Goal: Task Accomplishment & Management: Manage account settings

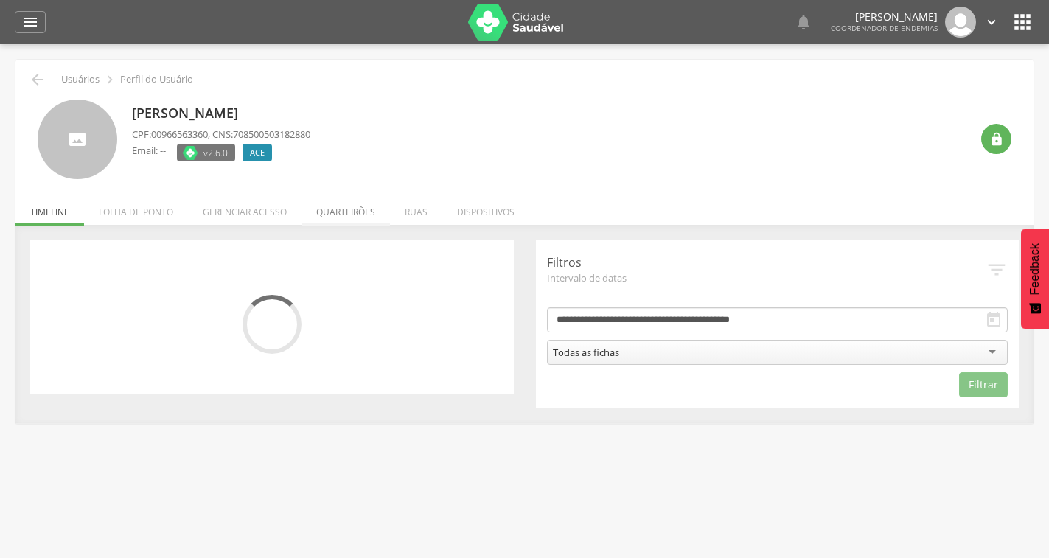
click at [366, 220] on li "Quarteirões" at bounding box center [345, 208] width 88 height 35
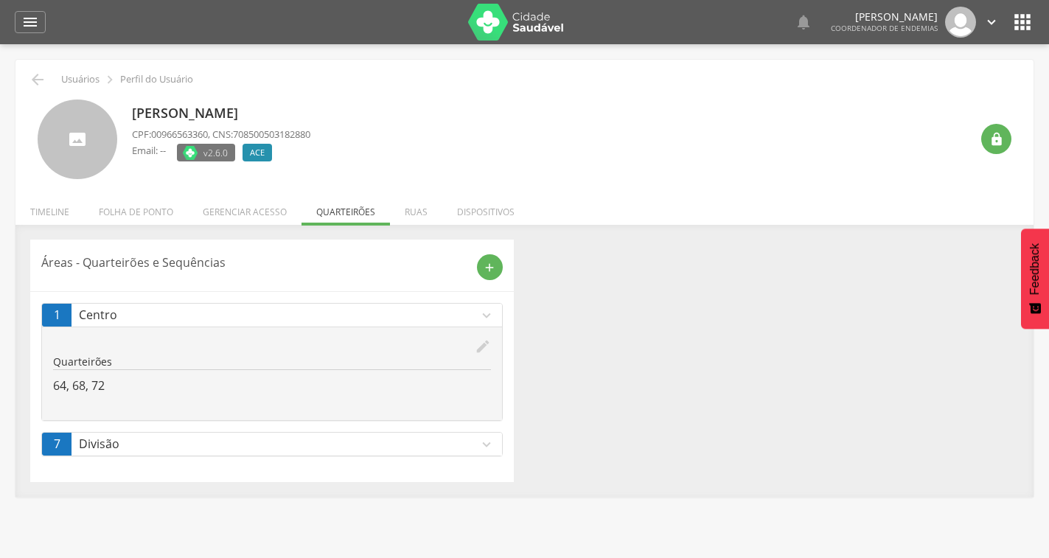
click at [489, 438] on icon "expand_more" at bounding box center [486, 444] width 16 height 16
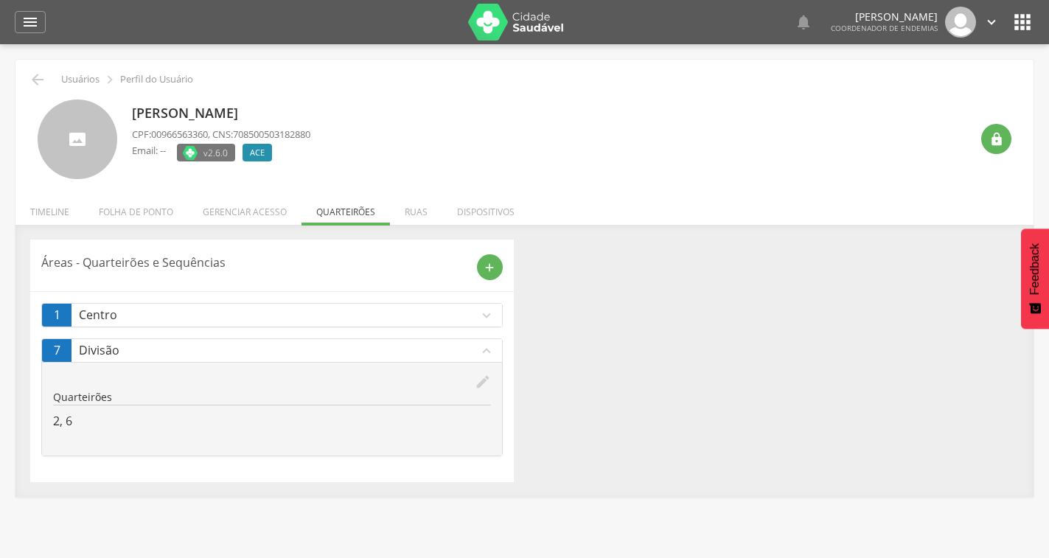
click at [483, 316] on icon "expand_more" at bounding box center [486, 315] width 16 height 16
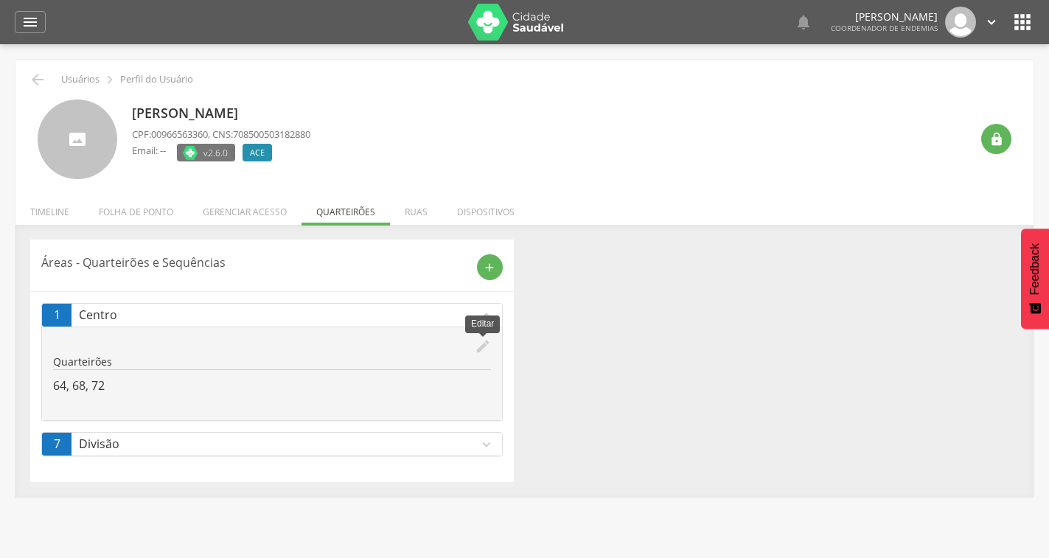
click at [479, 347] on icon "edit" at bounding box center [483, 346] width 16 height 16
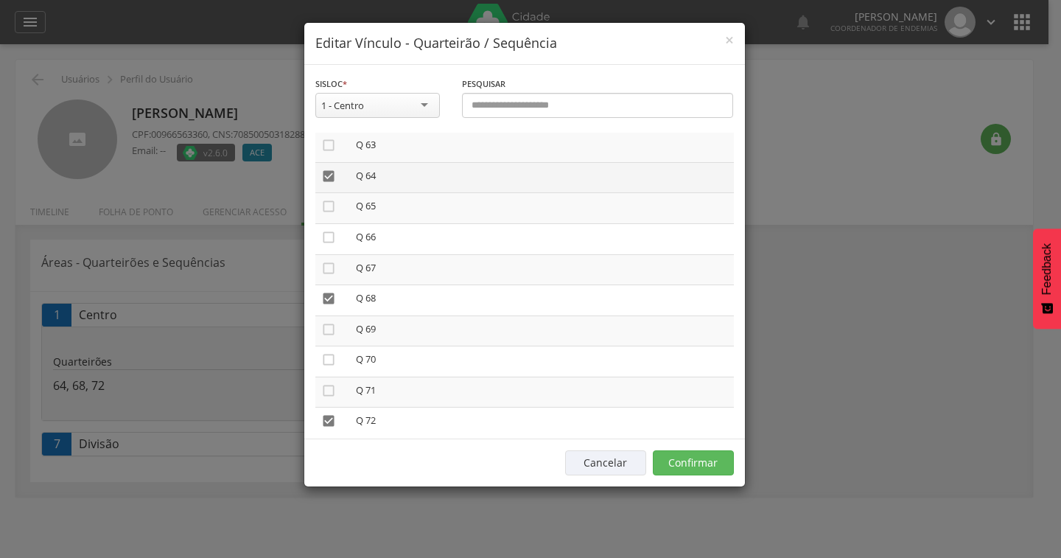
scroll to position [1854, 0]
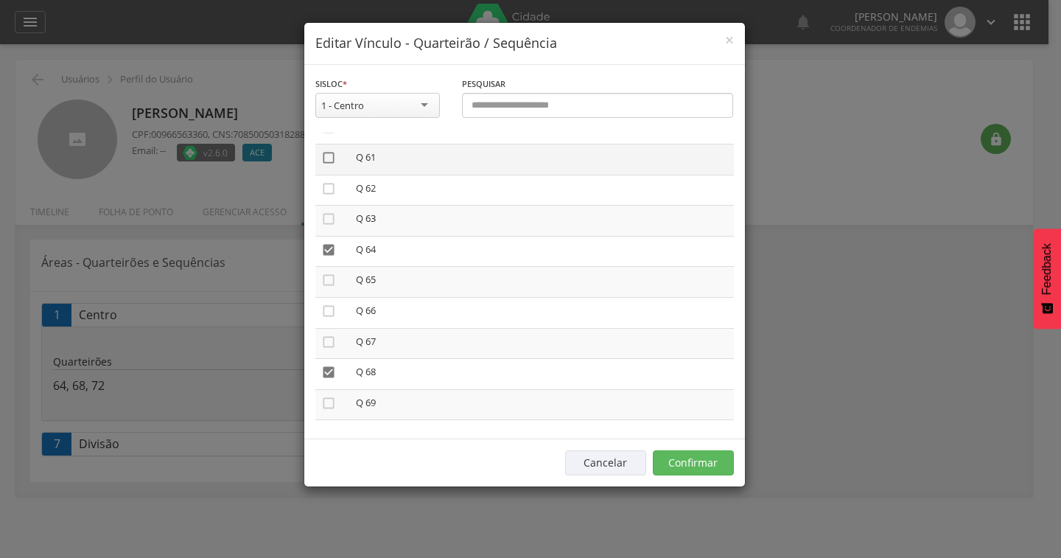
click at [329, 164] on icon "" at bounding box center [328, 157] width 15 height 15
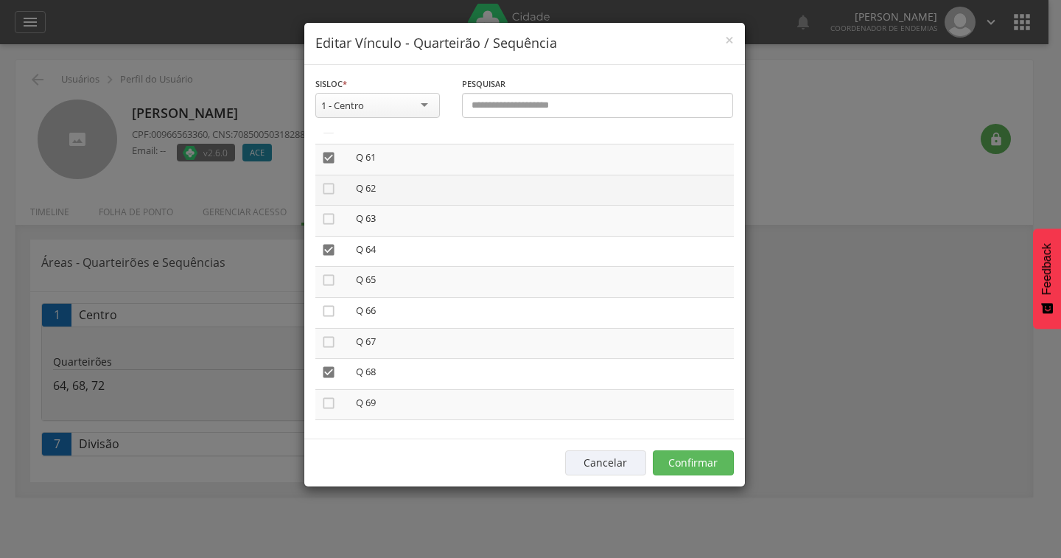
click at [326, 196] on td "" at bounding box center [332, 190] width 35 height 31
click at [327, 189] on icon "" at bounding box center [328, 188] width 15 height 15
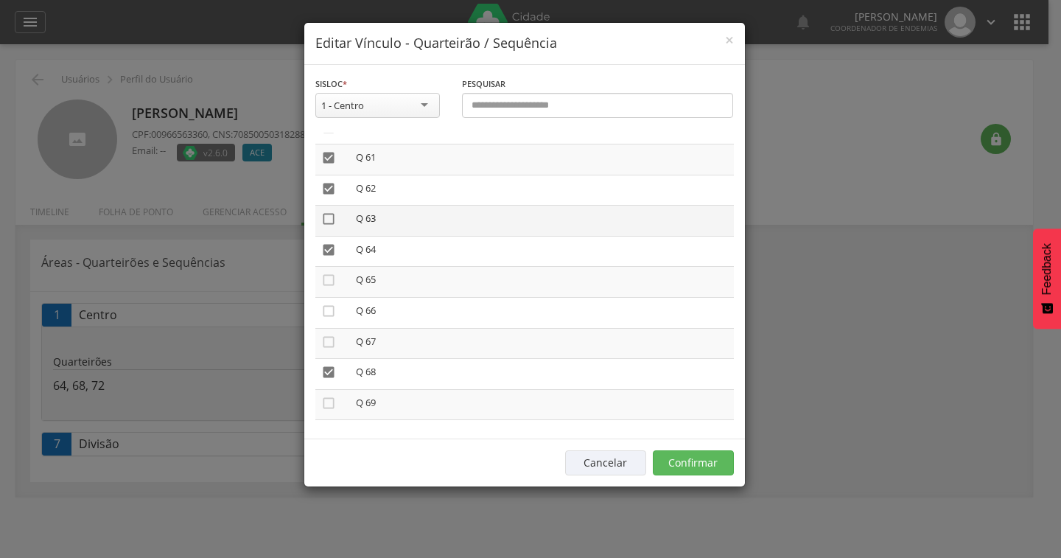
click at [324, 212] on icon "" at bounding box center [328, 219] width 15 height 15
click at [324, 281] on icon "" at bounding box center [328, 280] width 15 height 15
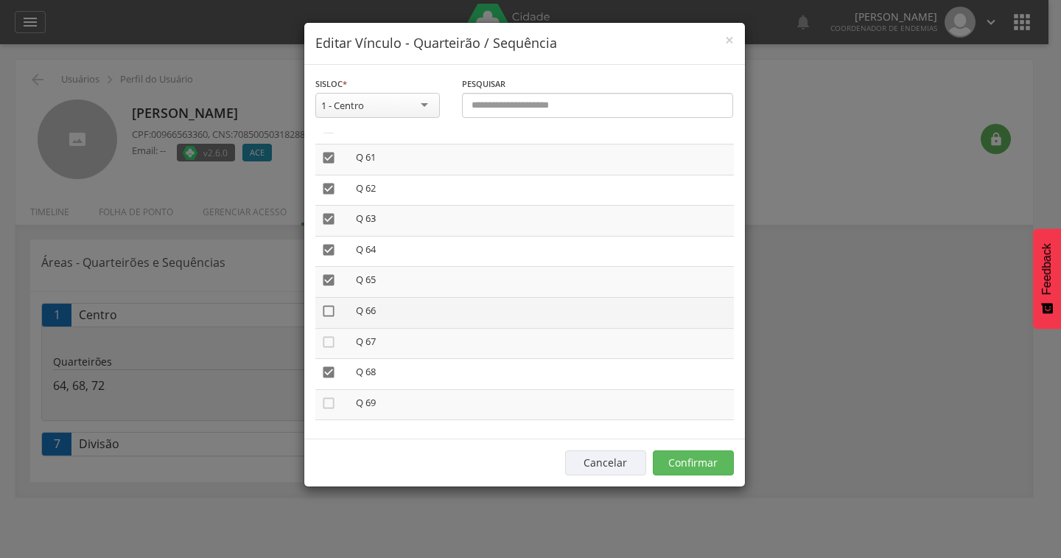
click at [326, 315] on icon "" at bounding box center [328, 311] width 15 height 15
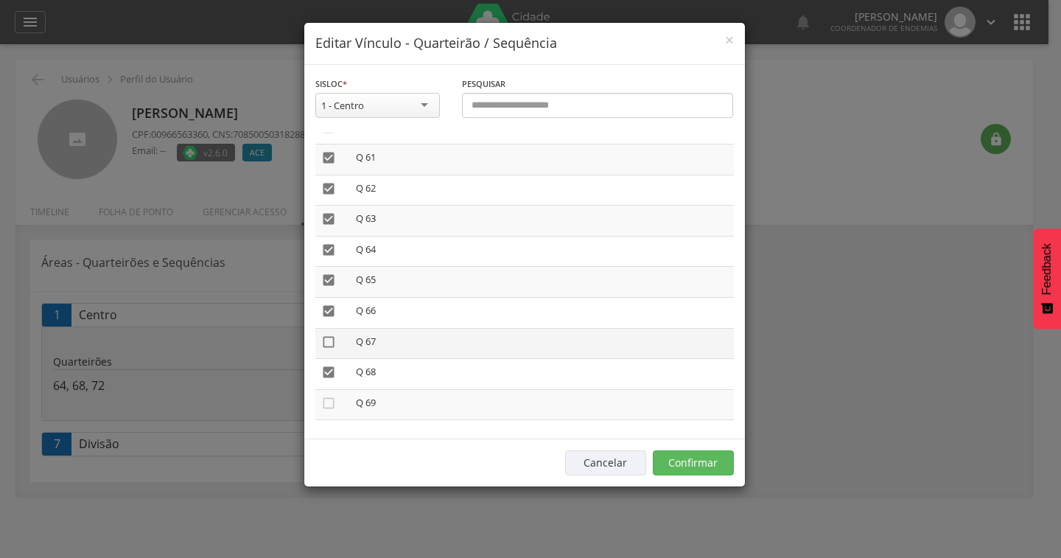
click at [324, 340] on icon "" at bounding box center [328, 342] width 15 height 15
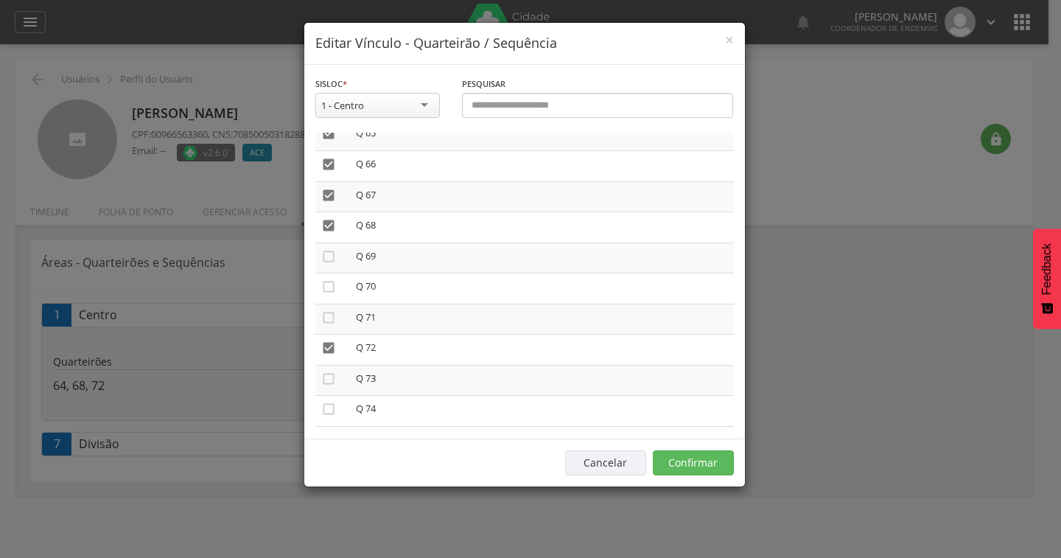
scroll to position [2002, 0]
click at [333, 257] on icon "" at bounding box center [328, 255] width 15 height 15
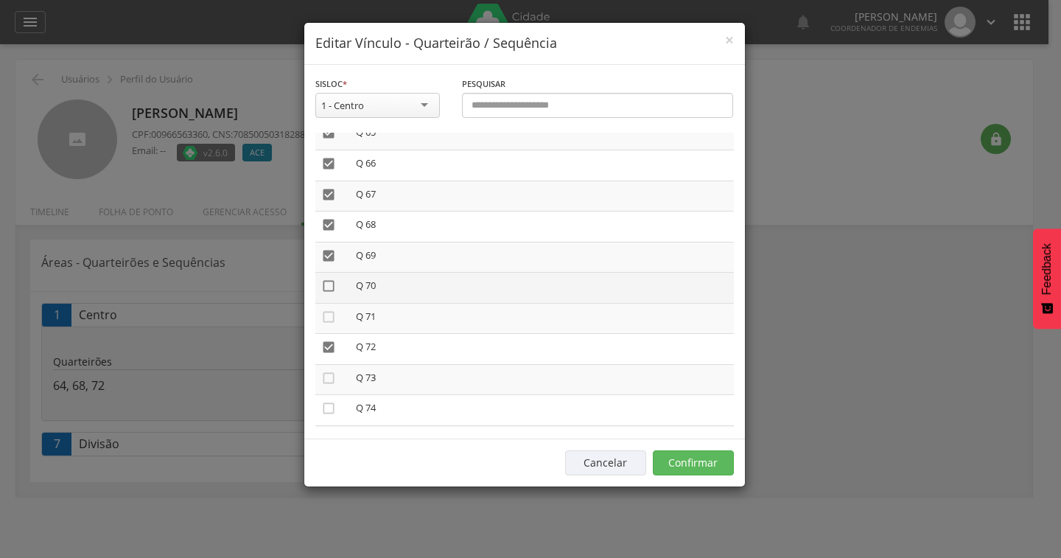
click at [331, 287] on icon "" at bounding box center [328, 286] width 15 height 15
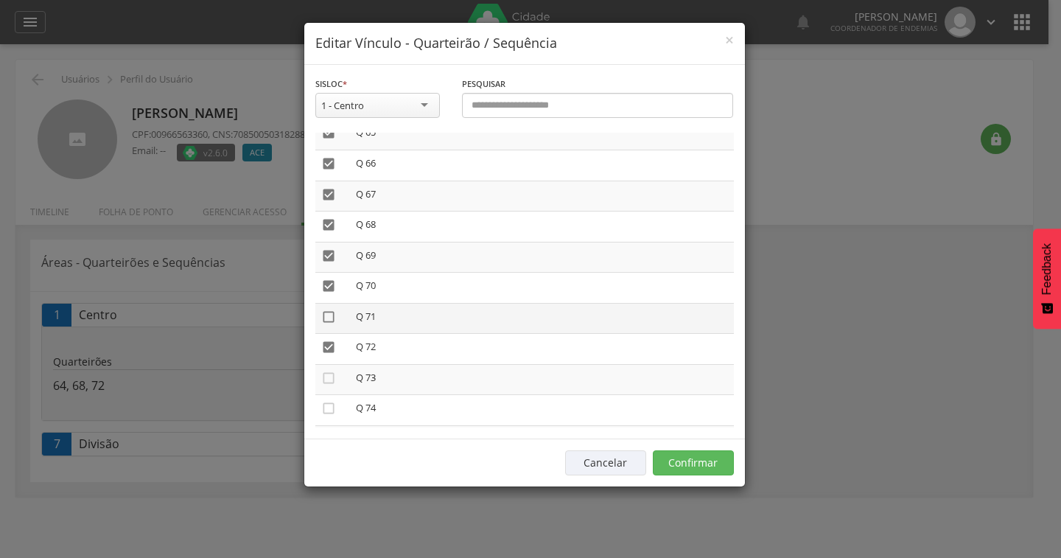
click at [328, 317] on icon "" at bounding box center [328, 317] width 15 height 15
click at [329, 376] on icon "" at bounding box center [328, 378] width 15 height 15
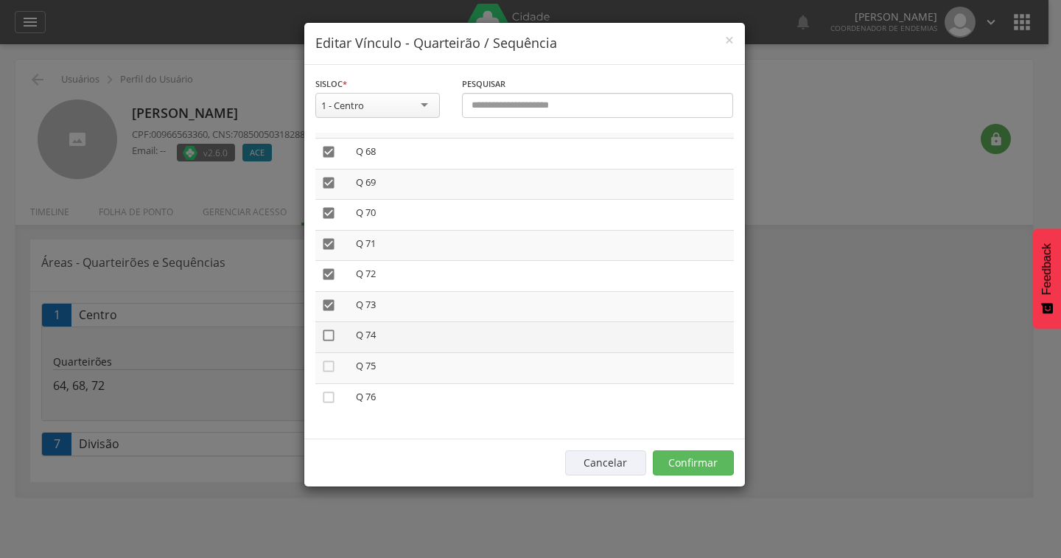
click at [324, 340] on icon "" at bounding box center [328, 335] width 15 height 15
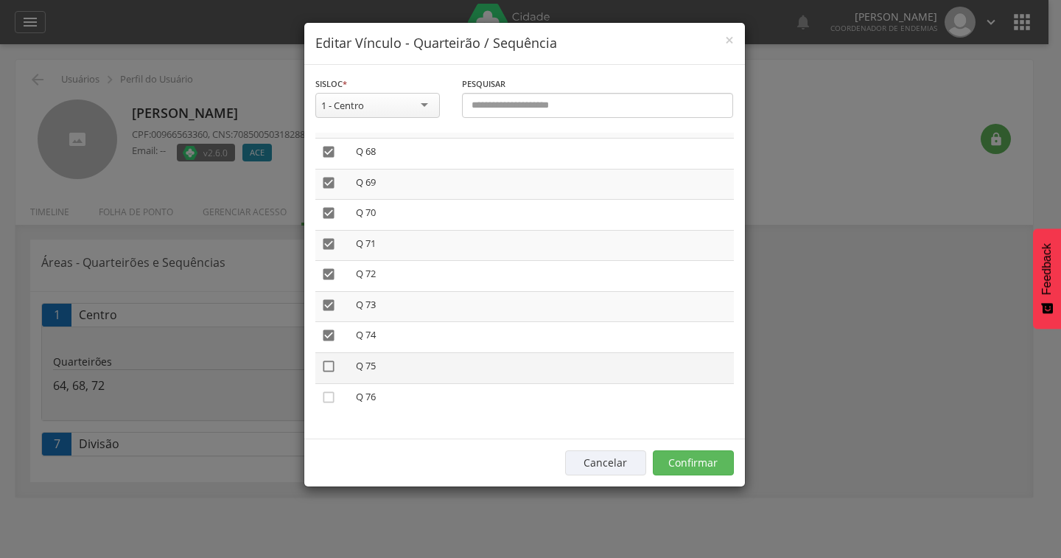
click at [332, 367] on icon "" at bounding box center [328, 366] width 15 height 15
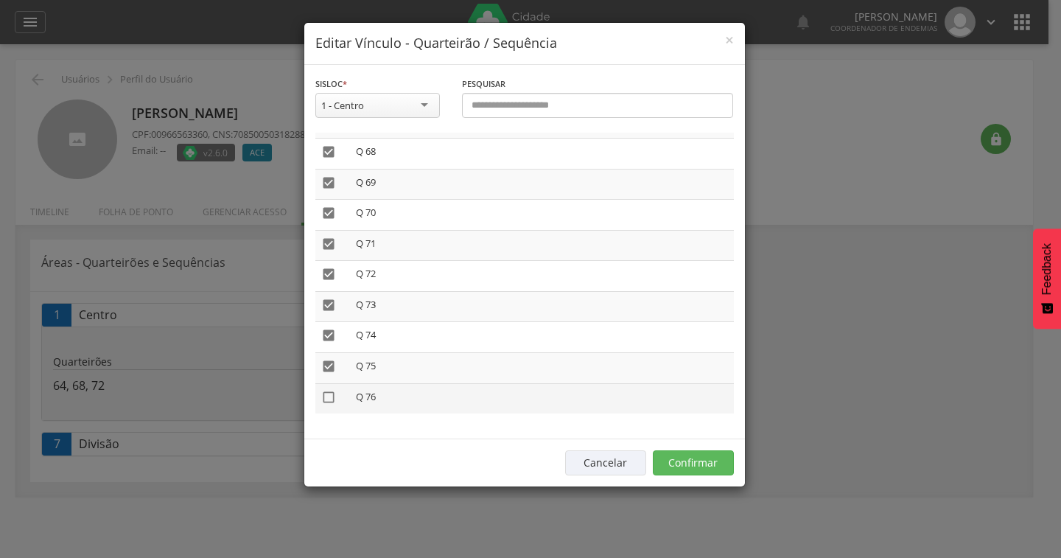
click at [331, 394] on icon "" at bounding box center [328, 397] width 15 height 15
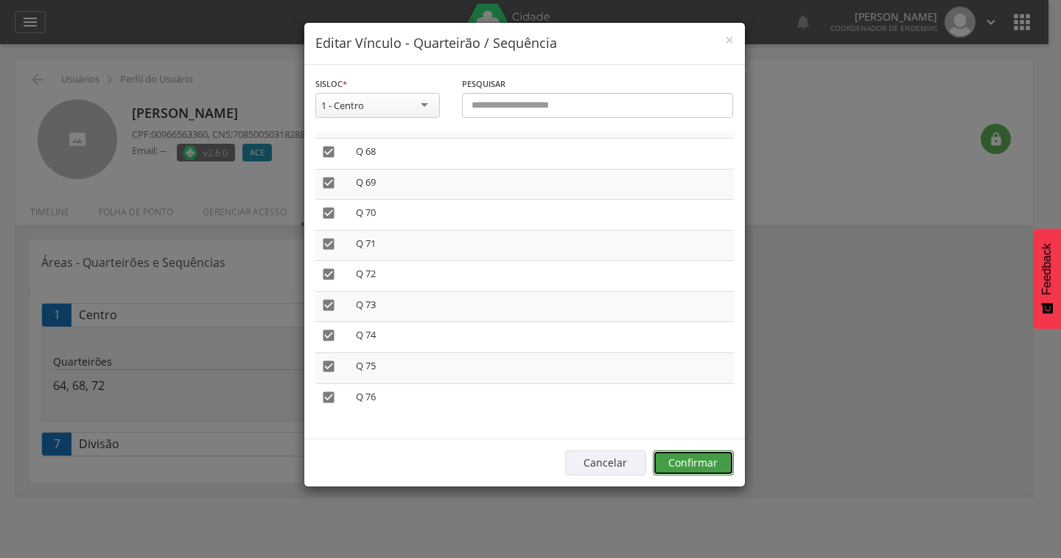
click at [694, 464] on button "Confirmar" at bounding box center [693, 462] width 81 height 25
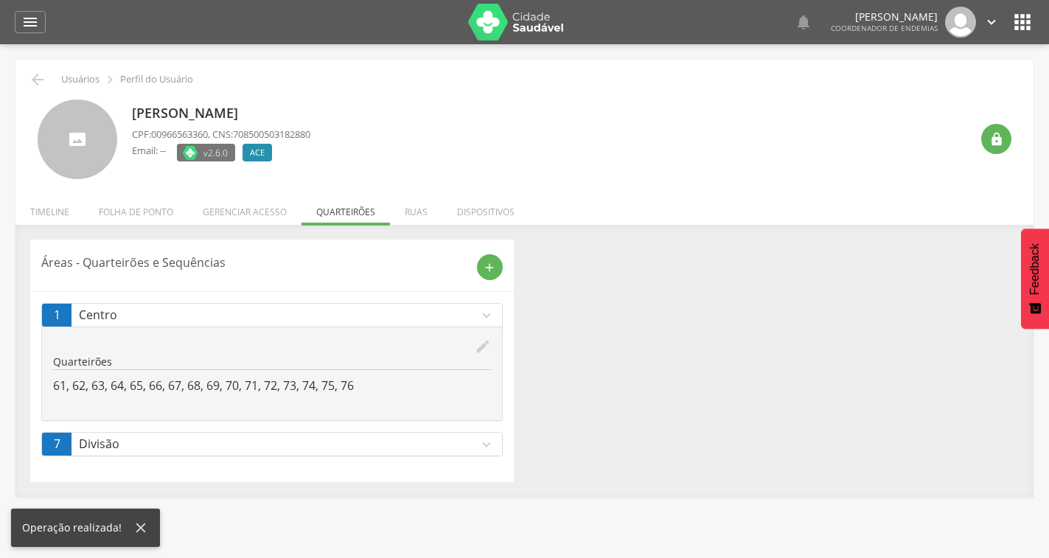
click at [486, 447] on icon "expand_more" at bounding box center [486, 444] width 16 height 16
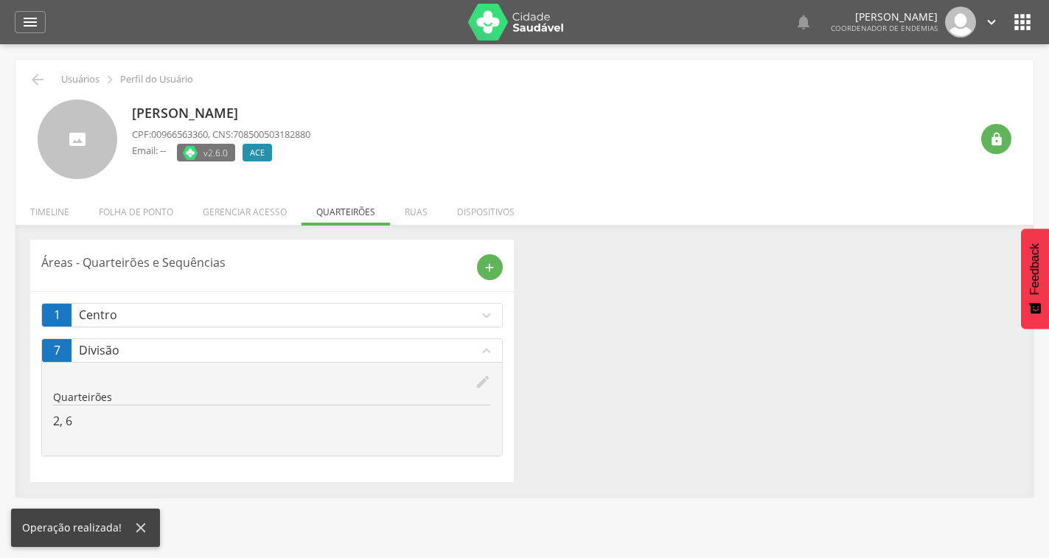
click at [478, 378] on icon "edit" at bounding box center [483, 382] width 16 height 16
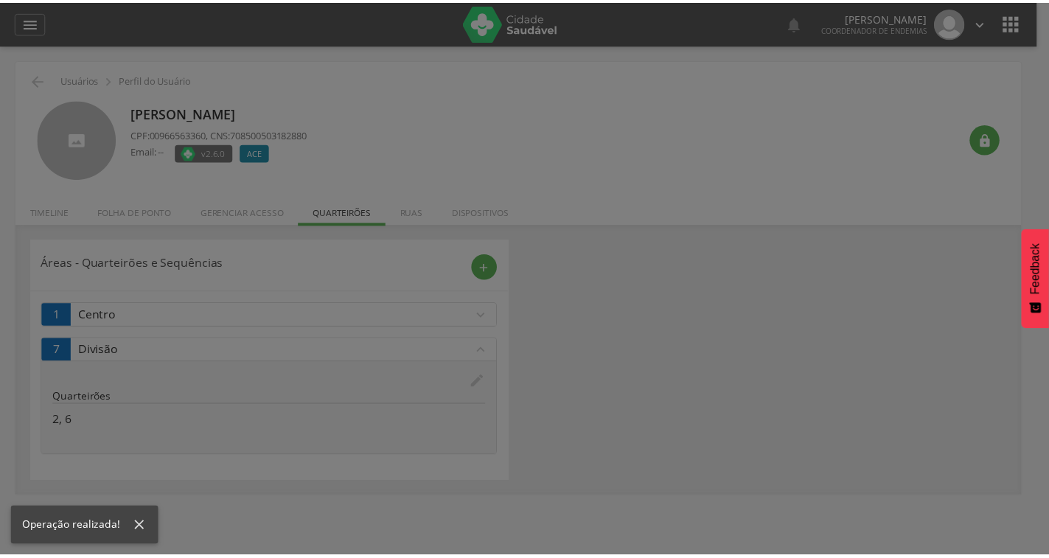
scroll to position [0, 0]
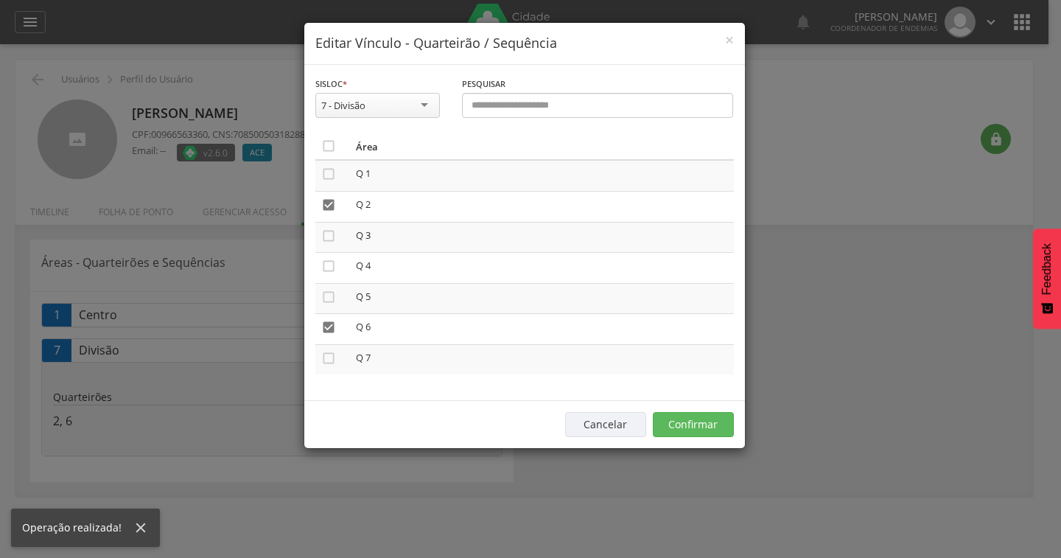
click at [318, 142] on th "" at bounding box center [332, 146] width 35 height 27
click at [324, 145] on icon "" at bounding box center [328, 146] width 15 height 15
click at [324, 146] on icon "" at bounding box center [328, 146] width 15 height 15
click at [713, 426] on button "Confirmar" at bounding box center [693, 424] width 81 height 25
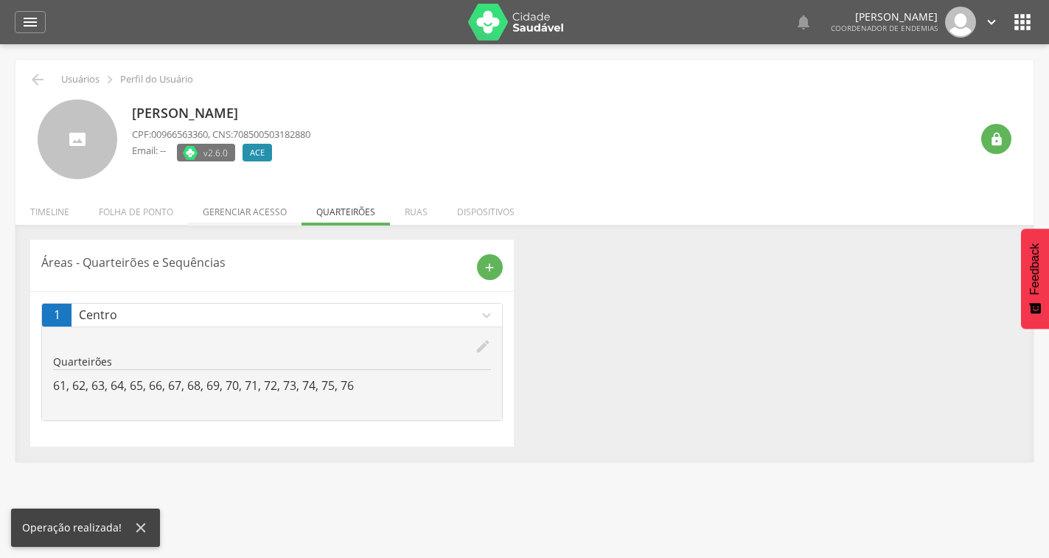
click at [264, 207] on li "Gerenciar acesso" at bounding box center [244, 208] width 113 height 35
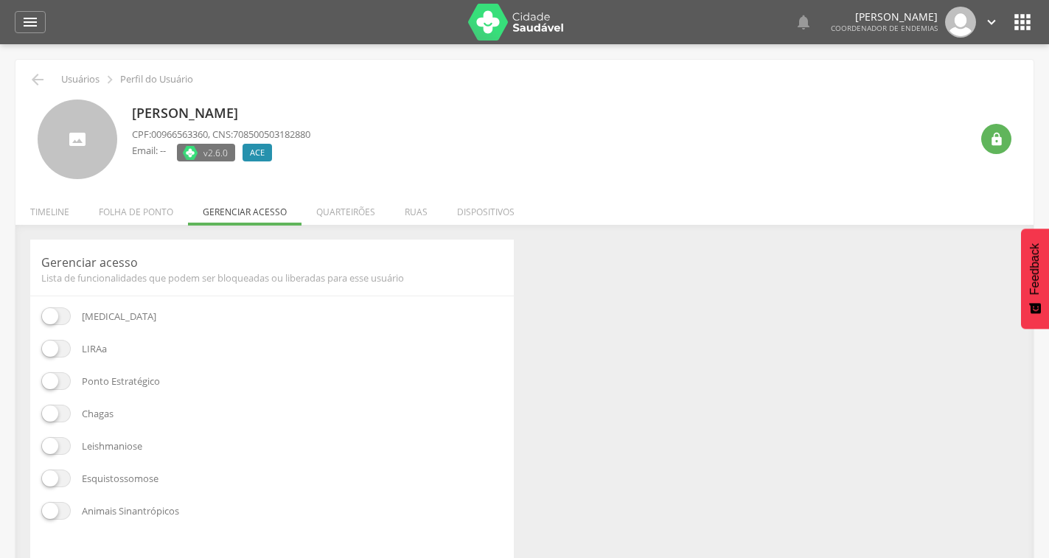
click at [59, 344] on span at bounding box center [55, 349] width 29 height 18
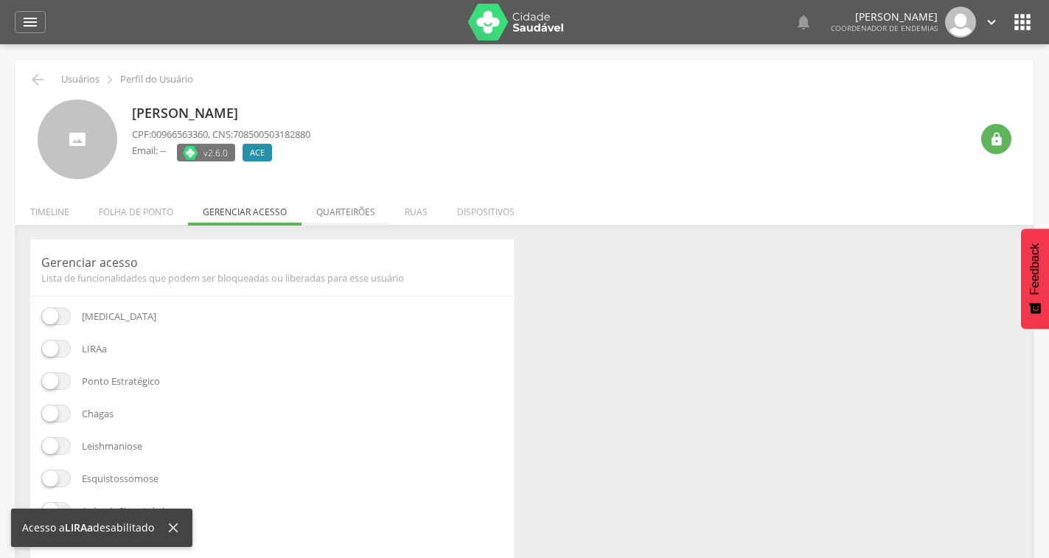
click at [346, 212] on li "Quarteirões" at bounding box center [345, 208] width 88 height 35
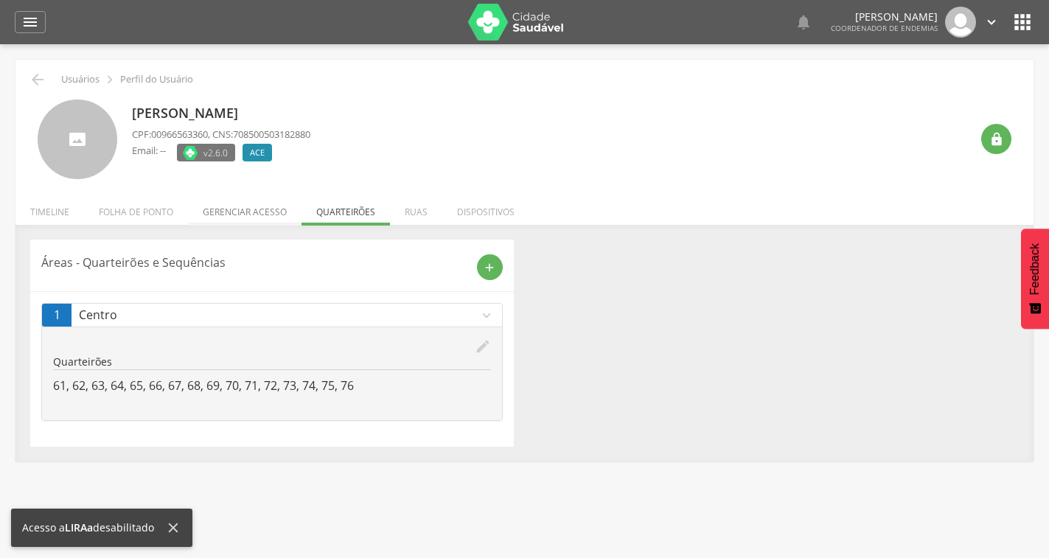
click at [249, 209] on li "Gerenciar acesso" at bounding box center [244, 208] width 113 height 35
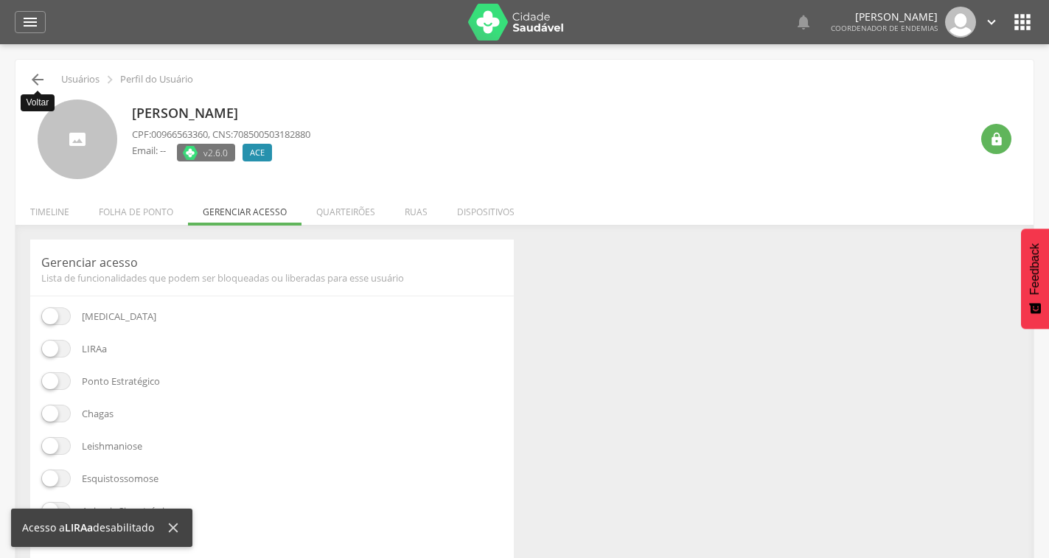
click at [37, 77] on icon "" at bounding box center [38, 80] width 18 height 18
